Goal: Task Accomplishment & Management: Complete application form

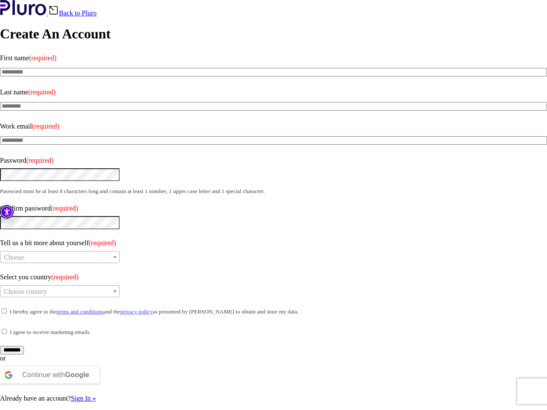
click at [0, 171] on span at bounding box center [0, 174] width 0 height 7
click at [0, 218] on span at bounding box center [0, 221] width 0 height 7
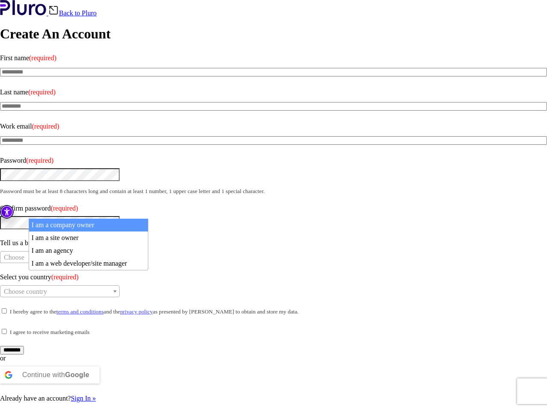
click at [89, 252] on span "Choose" at bounding box center [59, 258] width 119 height 12
select select "******"
